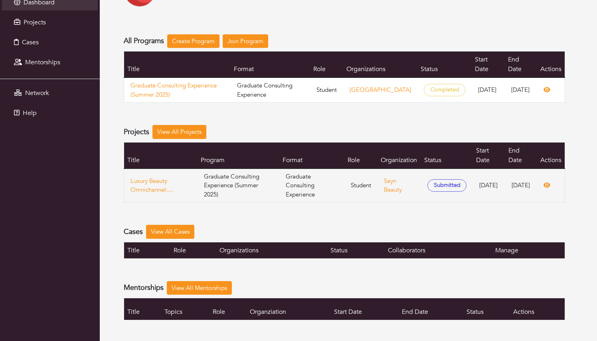
scroll to position [64, 0]
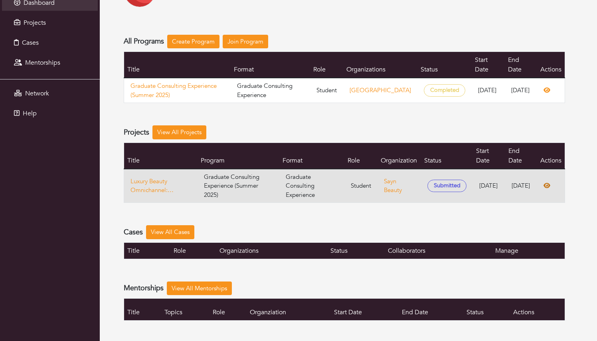
click at [549, 183] on icon at bounding box center [547, 185] width 7 height 5
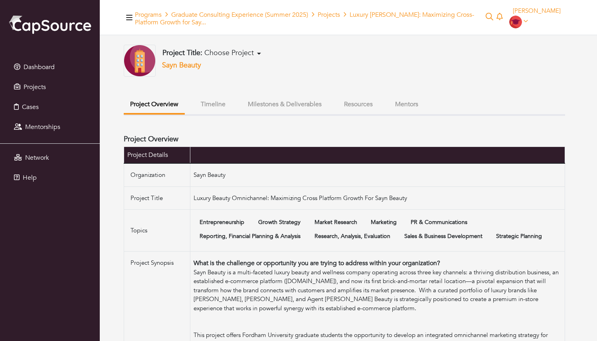
click at [271, 101] on button "Milestones & Deliverables" at bounding box center [285, 104] width 87 height 17
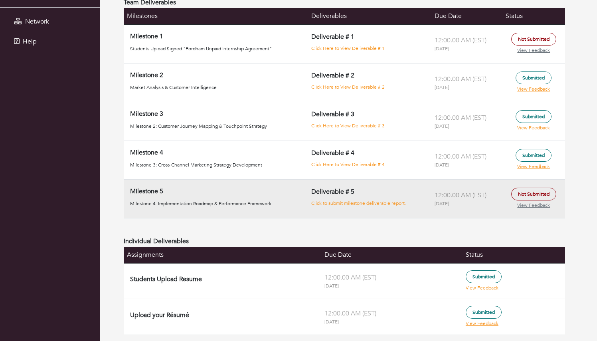
scroll to position [136, 0]
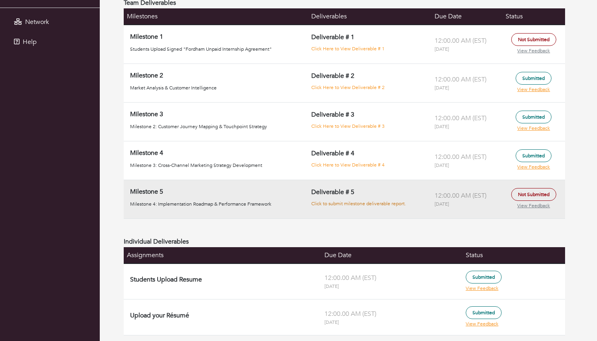
click at [328, 202] on link "Click to submit milestone deliverable report." at bounding box center [358, 203] width 95 height 6
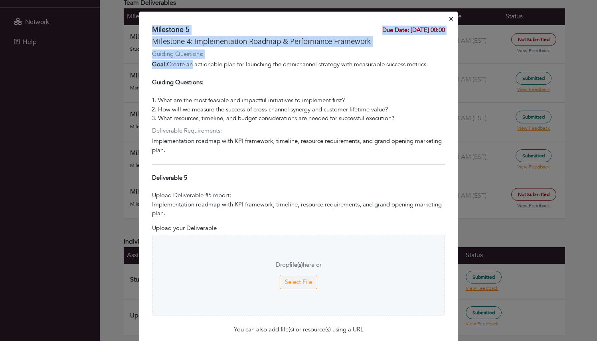
drag, startPoint x: 154, startPoint y: 30, endPoint x: 191, endPoint y: 61, distance: 48.5
click at [192, 61] on div "Milestone 5 Due Date: 31 Jul 00:00 Milestone 4: Implementation Roadmap & Perfor…" at bounding box center [298, 248] width 319 height 445
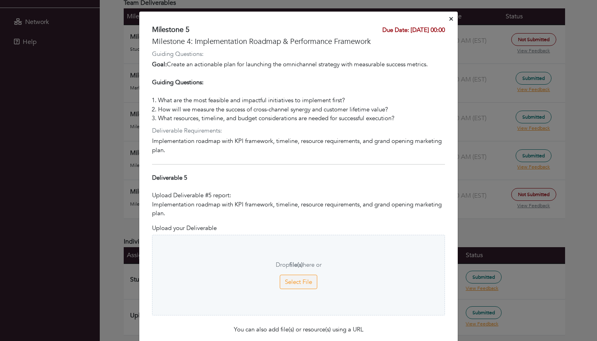
click at [191, 74] on div "Goal: Create an actionable plan for launching the omnichannel strategy with mea…" at bounding box center [298, 78] width 293 height 36
click at [450, 21] on icon "Close" at bounding box center [452, 19] width 4 height 4
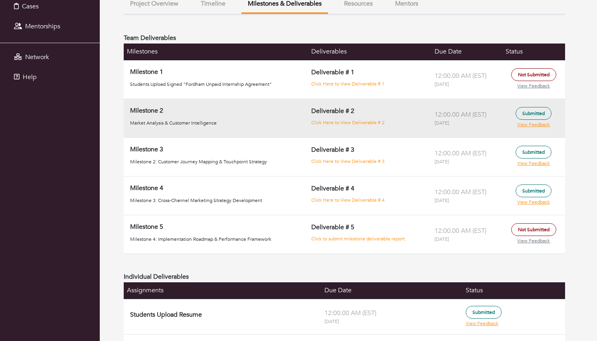
scroll to position [83, 0]
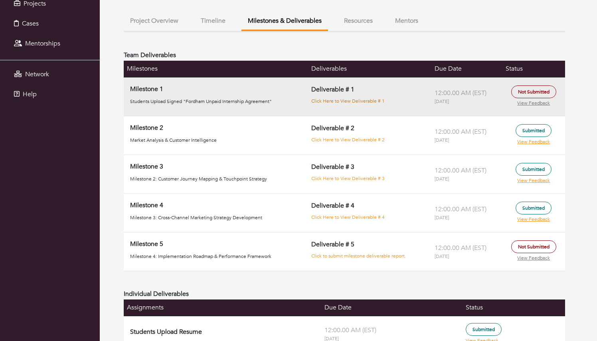
click at [352, 99] on link "Click Here to View Deliverable # 1" at bounding box center [347, 101] width 73 height 6
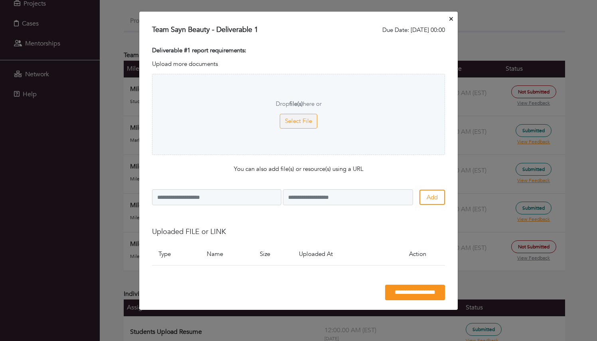
click at [454, 14] on button "Close" at bounding box center [451, 19] width 7 height 12
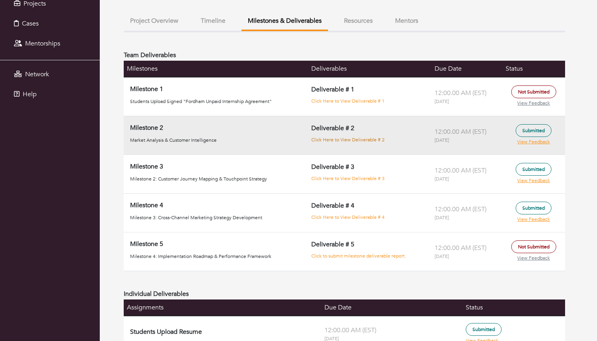
click at [331, 141] on link "Click Here to View Deliverable # 2" at bounding box center [347, 140] width 73 height 6
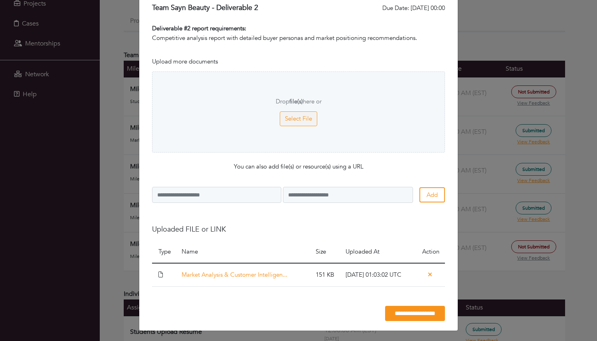
scroll to position [22, 0]
click at [244, 276] on link "Market Analysis & Customer Intelligen..." at bounding box center [235, 275] width 106 height 8
click at [476, 75] on div "**********" at bounding box center [298, 170] width 597 height 341
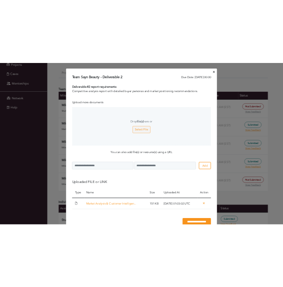
scroll to position [0, 0]
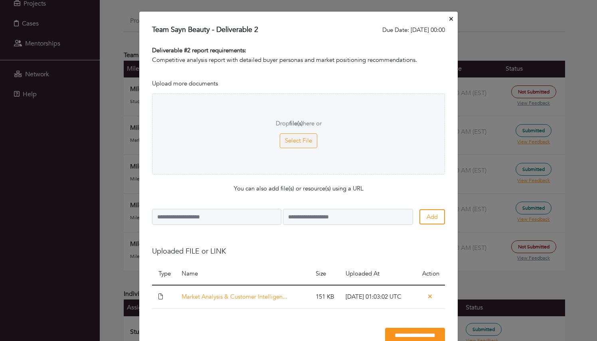
click at [451, 20] on icon "Close" at bounding box center [452, 19] width 4 height 4
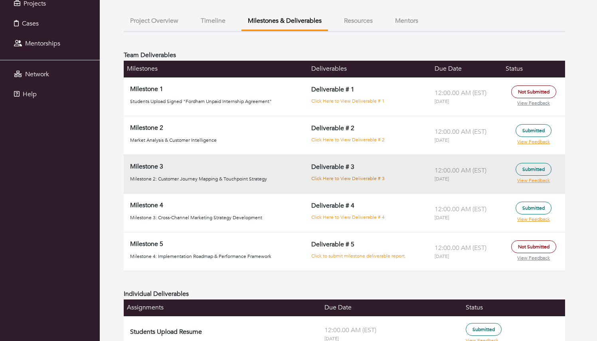
click at [335, 178] on link "Click Here to View Deliverable # 3" at bounding box center [347, 178] width 73 height 6
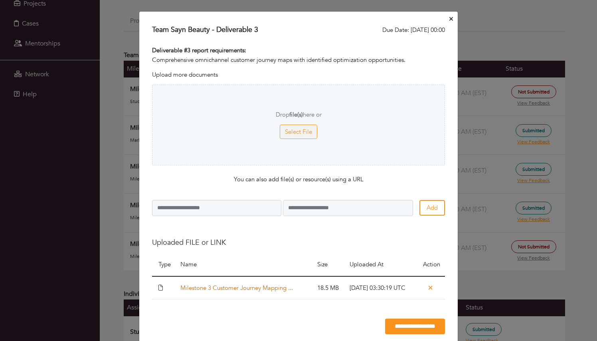
click at [241, 286] on link "Milestone 3 Customer Journey Mapping ..." at bounding box center [236, 288] width 113 height 8
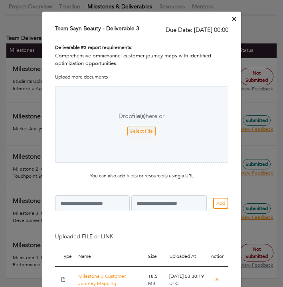
click at [234, 20] on icon "Close" at bounding box center [234, 19] width 4 height 6
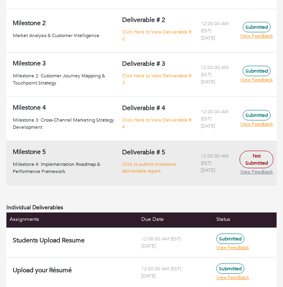
scroll to position [176, 0]
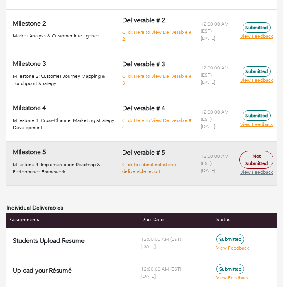
click at [147, 162] on link "Click to submit milestone deliverable report." at bounding box center [149, 168] width 54 height 13
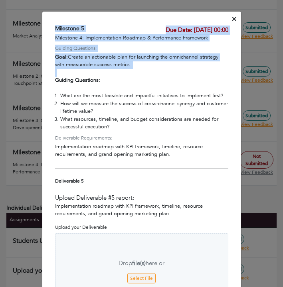
drag, startPoint x: 56, startPoint y: 30, endPoint x: 85, endPoint y: 83, distance: 60.7
click at [85, 83] on div "Milestone 5 Due Date: 31 Jul 00:00 Milestone 4: Implementation Roadmap & Perfor…" at bounding box center [141, 239] width 199 height 427
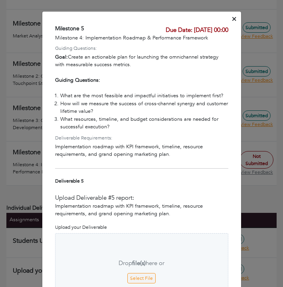
click at [85, 82] on strong "Guiding Questions:" at bounding box center [77, 80] width 45 height 7
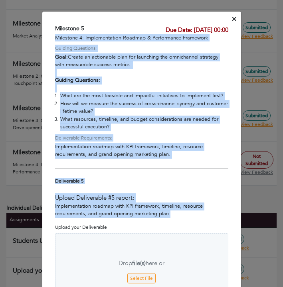
drag, startPoint x: 55, startPoint y: 38, endPoint x: 189, endPoint y: 214, distance: 221.2
click at [189, 214] on div "Milestone 5 Due Date: 31 Jul 00:00 Milestone 4: Implementation Roadmap & Perfor…" at bounding box center [141, 239] width 199 height 427
copy div "Milestone 4: Implementation Roadmap & Performance Framework Guiding Questions: …"
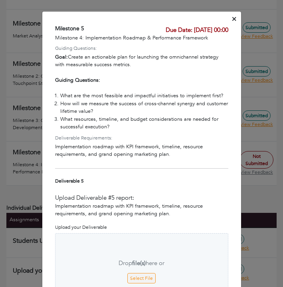
click at [103, 109] on li "How will we measure the success of cross-channel synergy and customer lifetime …" at bounding box center [144, 108] width 168 height 16
drag, startPoint x: 135, startPoint y: 67, endPoint x: 52, endPoint y: 57, distance: 83.6
click at [52, 57] on div "Milestone 5 Due Date: 31 Jul 00:00 Milestone 4: Implementation Roadmap & Perfor…" at bounding box center [141, 239] width 199 height 427
copy div "Goal: Create an actionable plan for launching the omnichannel strategy with mea…"
drag, startPoint x: 142, startPoint y: 66, endPoint x: 91, endPoint y: 65, distance: 51.1
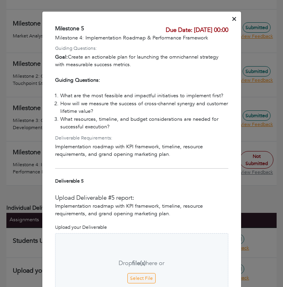
click at [91, 65] on div "Goal: Create an actionable plan for launching the omnichannel strategy with mea…" at bounding box center [141, 73] width 173 height 39
drag, startPoint x: 71, startPoint y: 56, endPoint x: 136, endPoint y: 64, distance: 65.2
click at [136, 64] on div "Goal: Create an actionable plan for launching the omnichannel strategy with mea…" at bounding box center [141, 73] width 173 height 39
copy div "Create an actionable plan for launching the omnichannel strategy with measurabl…"
